Goal: Transaction & Acquisition: Purchase product/service

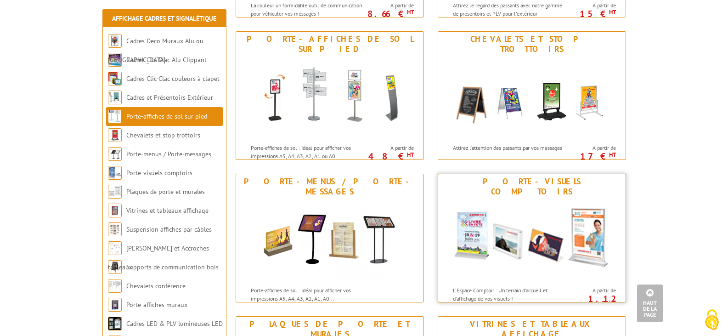
scroll to position [368, 0]
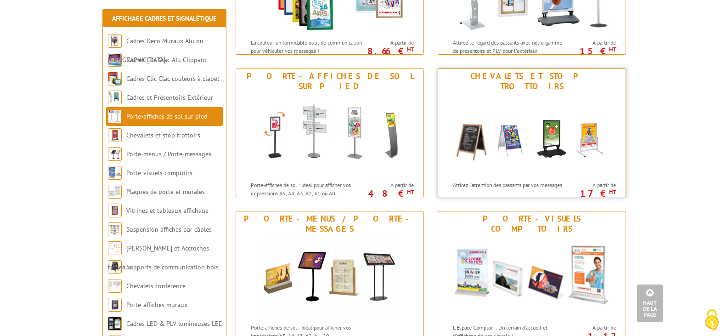
click at [504, 164] on img at bounding box center [532, 135] width 170 height 83
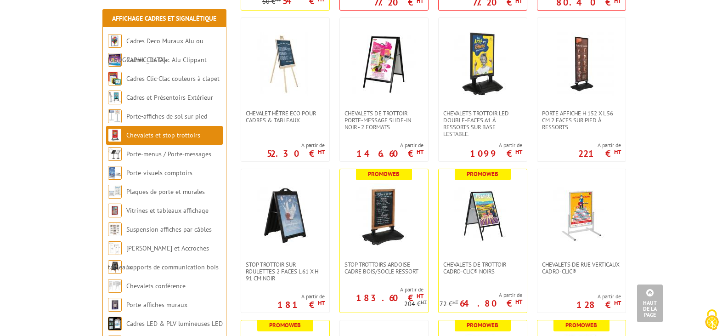
scroll to position [368, 0]
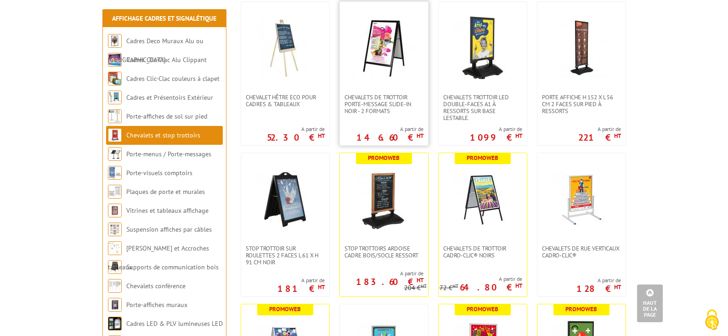
click at [391, 46] on img at bounding box center [384, 48] width 64 height 64
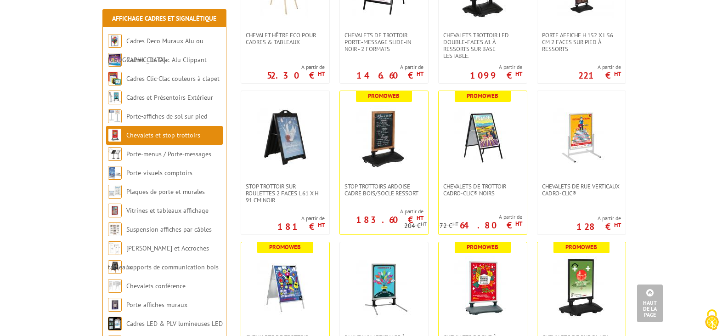
scroll to position [413, 0]
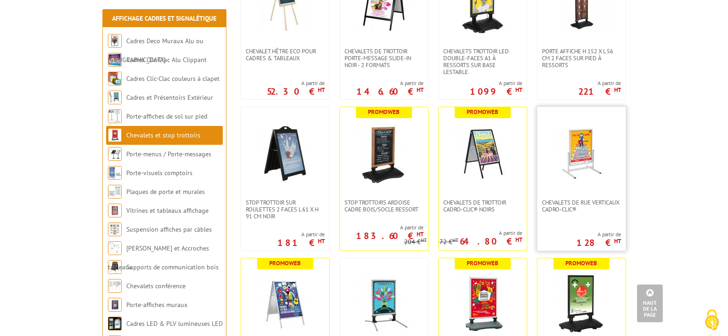
click at [579, 157] on img at bounding box center [581, 153] width 64 height 64
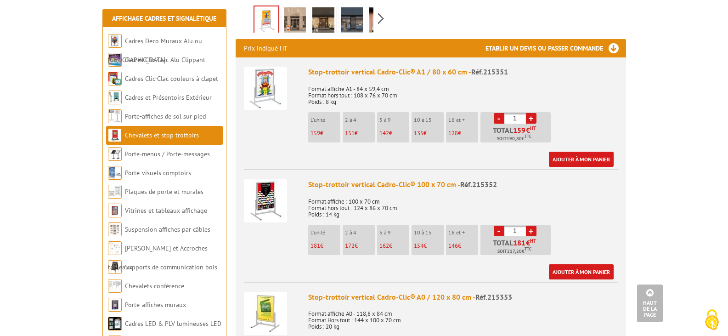
scroll to position [276, 0]
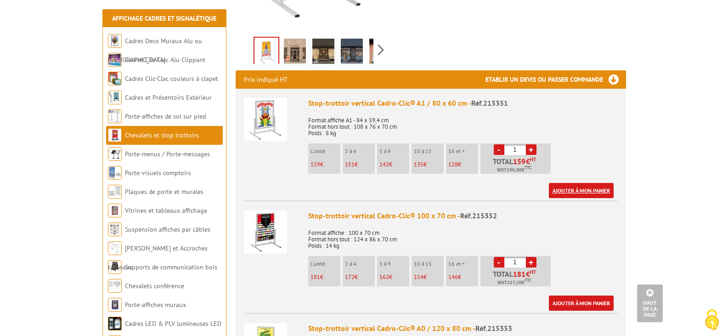
click at [584, 189] on link "Ajouter à mon panier" at bounding box center [581, 190] width 65 height 15
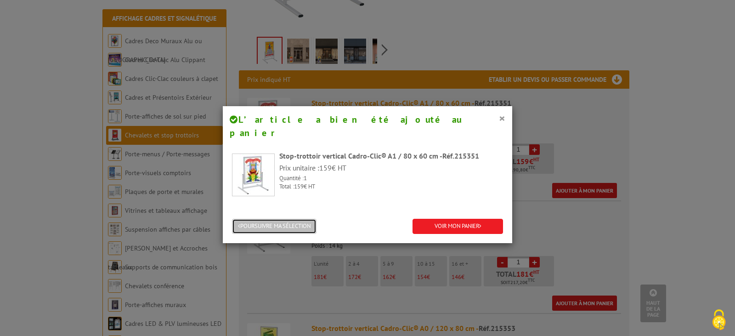
click at [277, 219] on button "POURSUIVRE MA SÉLECTION" at bounding box center [274, 226] width 85 height 15
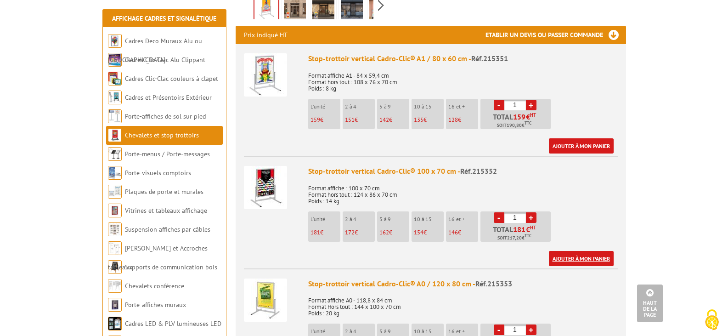
scroll to position [138, 0]
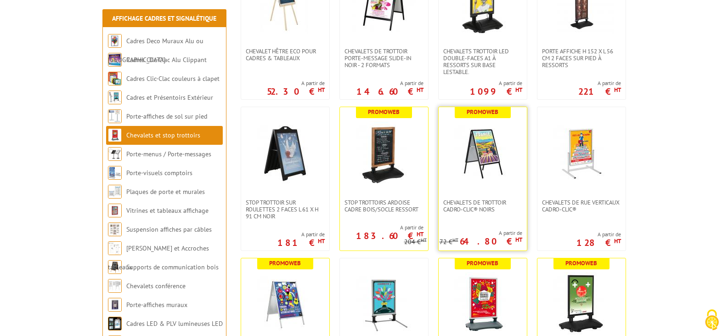
click at [490, 154] on img at bounding box center [483, 153] width 64 height 64
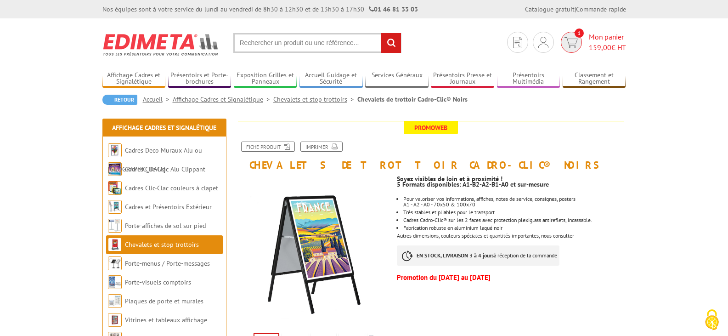
click at [572, 41] on img at bounding box center [571, 42] width 13 height 11
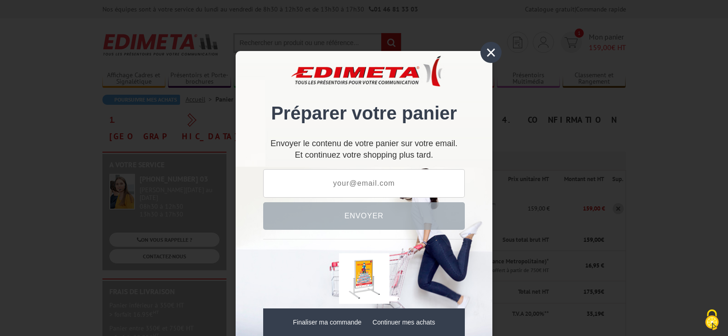
click at [490, 51] on div "×" at bounding box center [491, 52] width 21 height 21
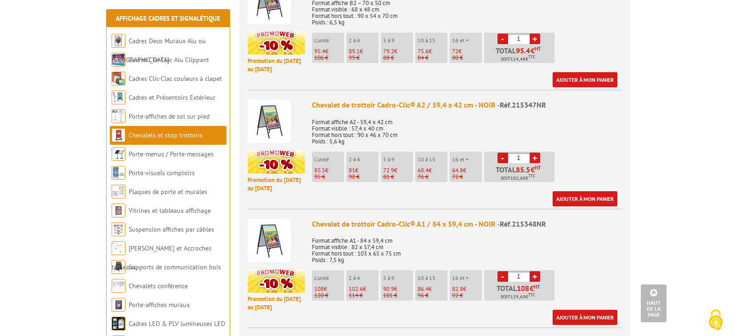
scroll to position [459, 0]
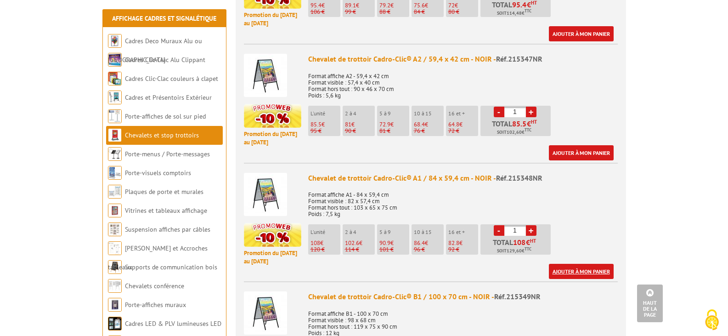
click at [589, 270] on link "Ajouter à mon panier" at bounding box center [581, 271] width 65 height 15
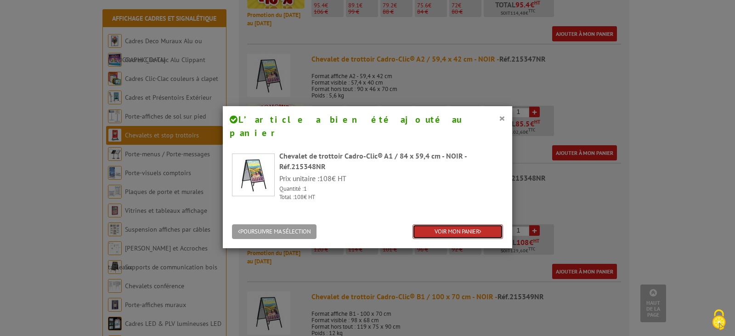
click at [474, 224] on link "VOIR MON PANIER" at bounding box center [458, 231] width 91 height 15
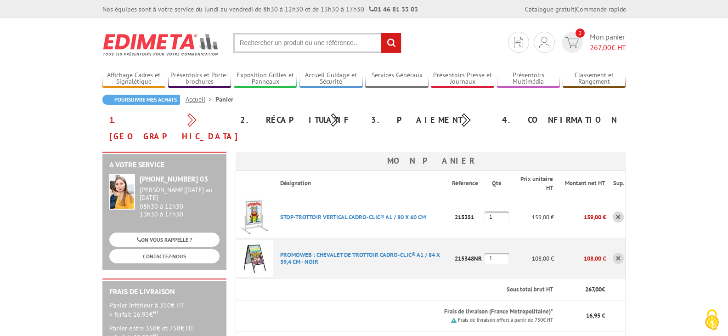
click at [620, 211] on link at bounding box center [618, 216] width 11 height 11
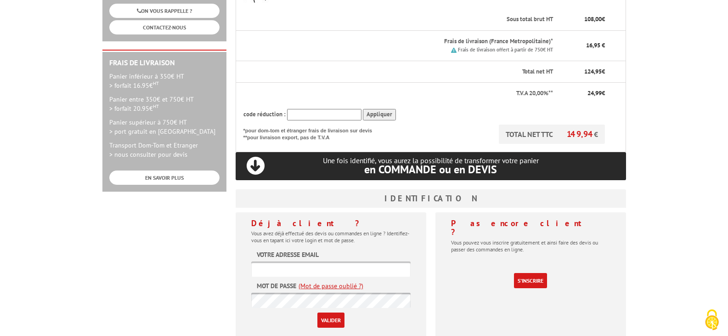
scroll to position [230, 0]
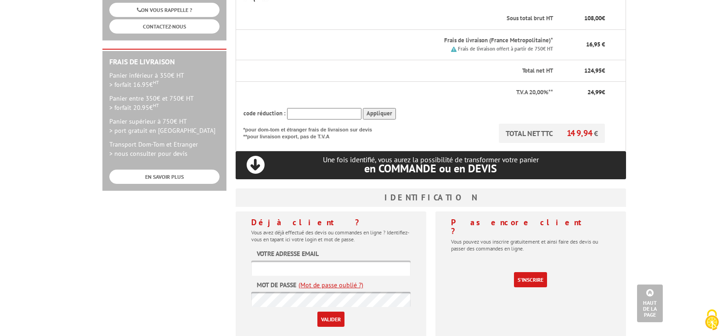
click at [257, 261] on input "text" at bounding box center [330, 268] width 159 height 15
type input "[EMAIL_ADDRESS][DOMAIN_NAME]"
click at [337, 312] on input "Valider" at bounding box center [330, 319] width 27 height 15
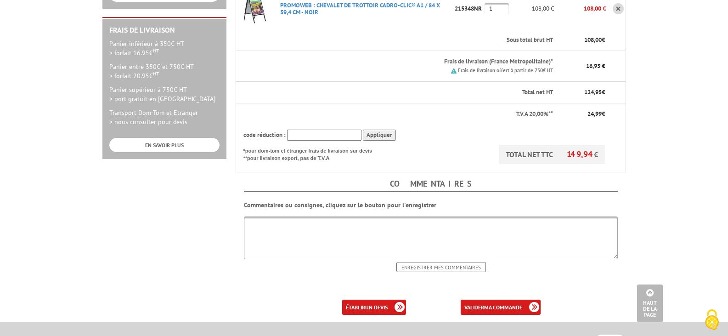
scroll to position [276, 0]
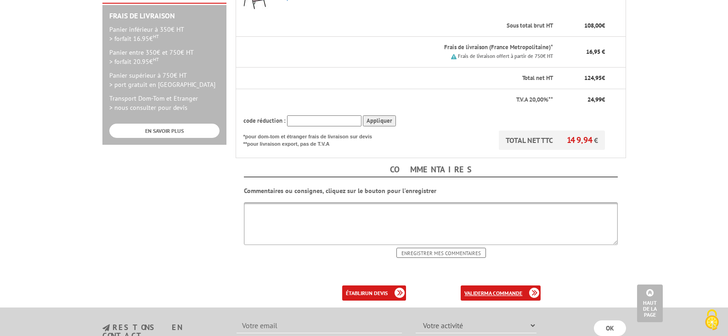
click at [495, 289] on b "ma commande" at bounding box center [503, 292] width 38 height 7
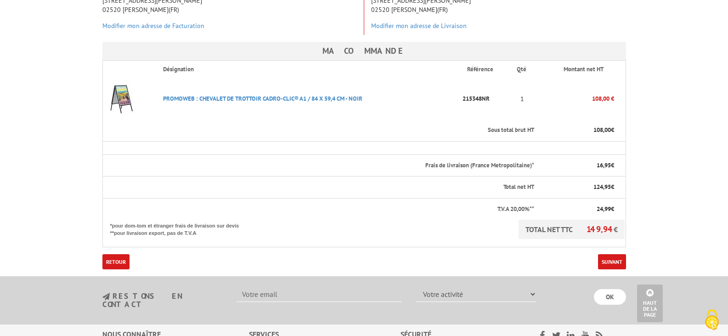
scroll to position [184, 0]
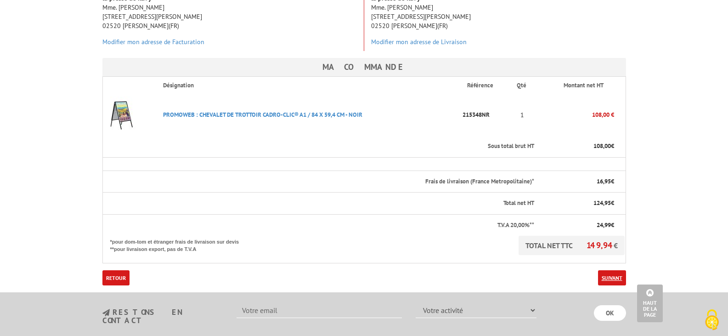
drag, startPoint x: 623, startPoint y: 258, endPoint x: 618, endPoint y: 255, distance: 5.9
click at [622, 270] on link "Suivant" at bounding box center [612, 277] width 28 height 15
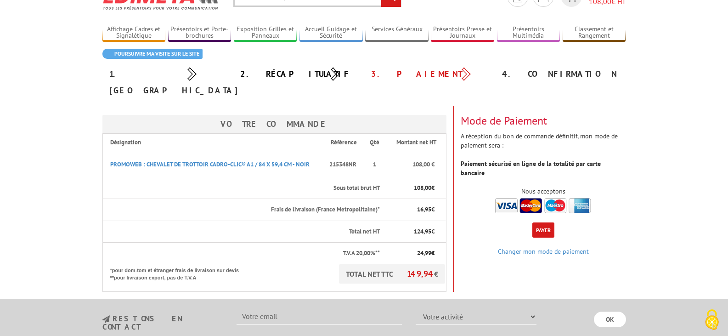
scroll to position [92, 0]
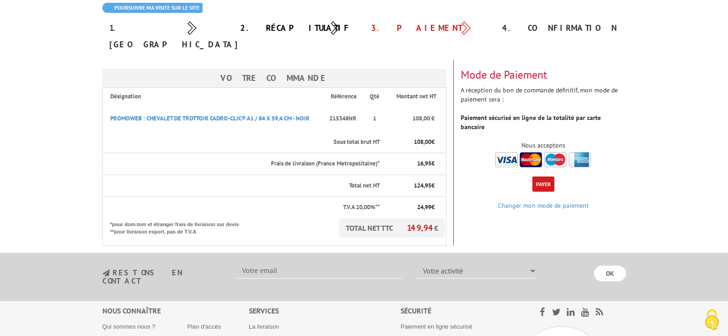
click at [544, 176] on button "Payer" at bounding box center [543, 183] width 22 height 15
